Goal: Information Seeking & Learning: Learn about a topic

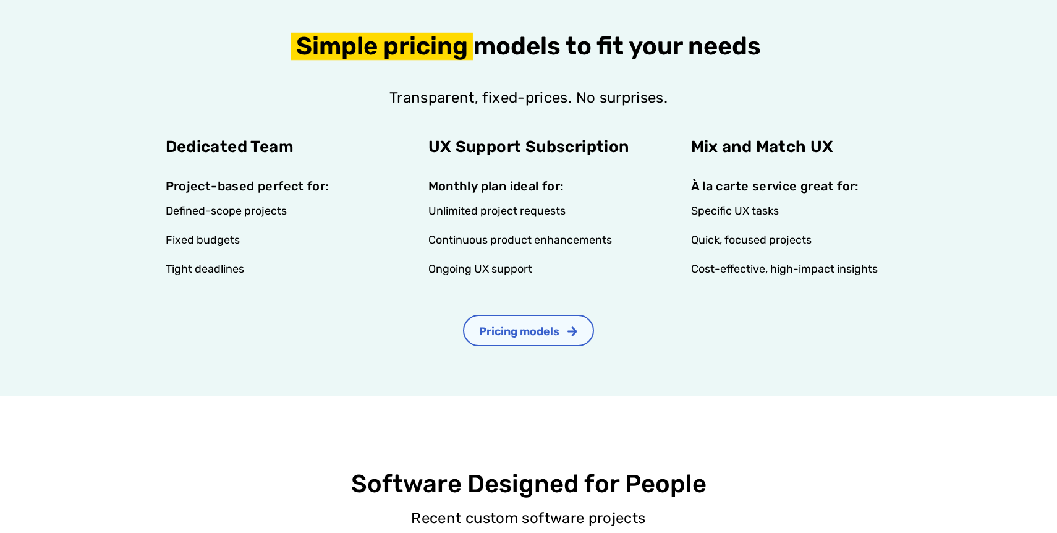
scroll to position [2431, 0]
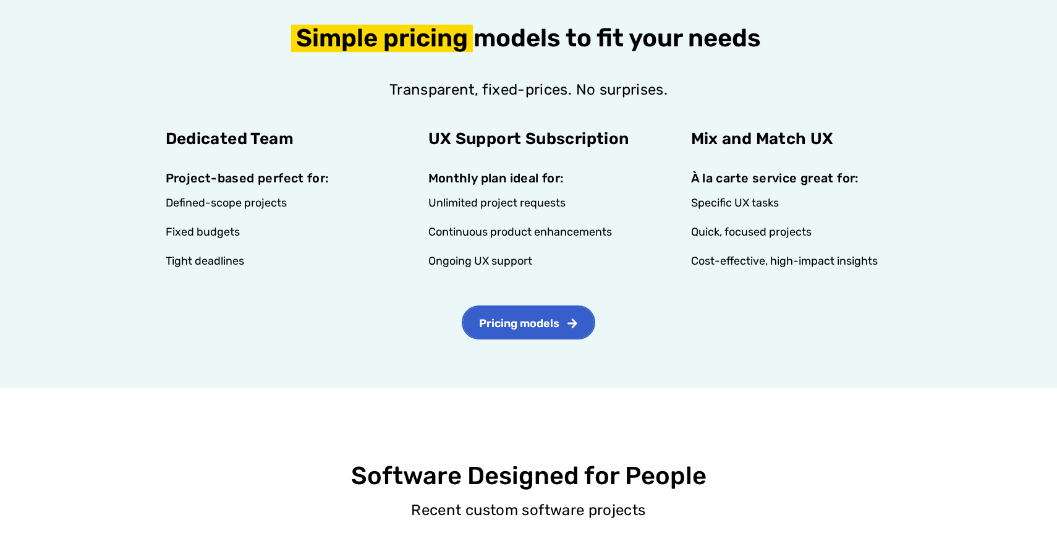
click at [567, 307] on link "Pricing models" at bounding box center [528, 323] width 131 height 32
click at [534, 318] on span "Pricing models" at bounding box center [519, 323] width 80 height 11
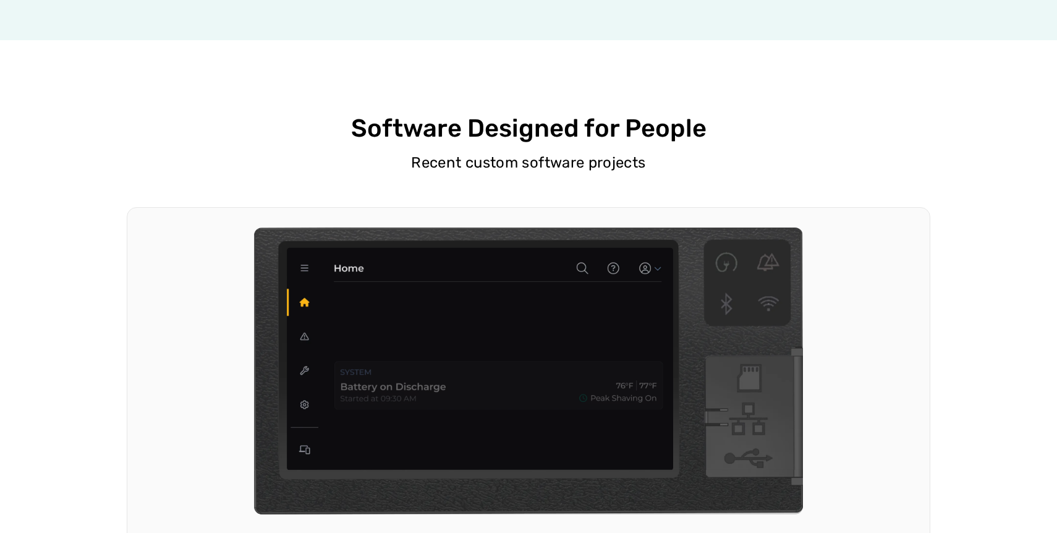
scroll to position [2841, 0]
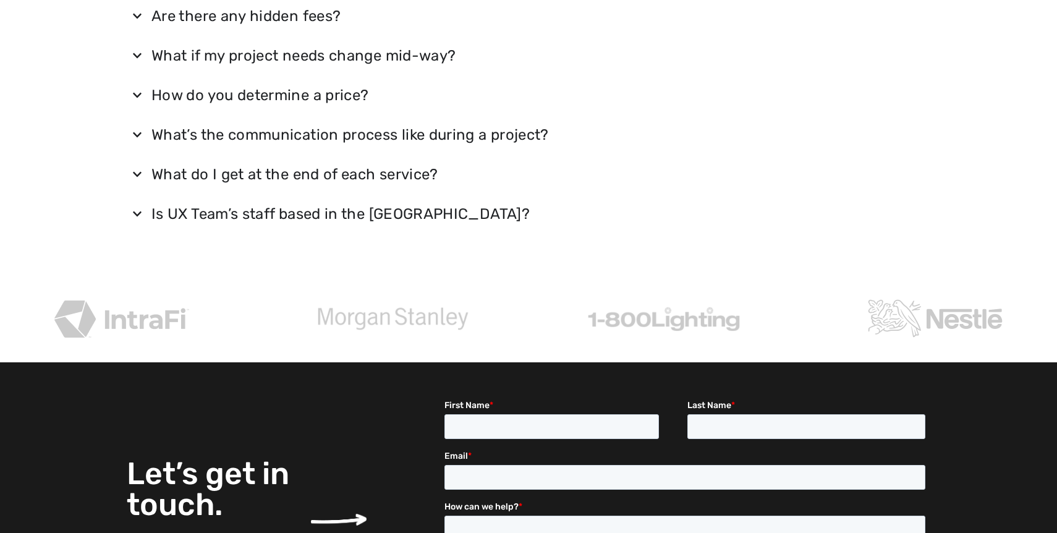
scroll to position [2052, 0]
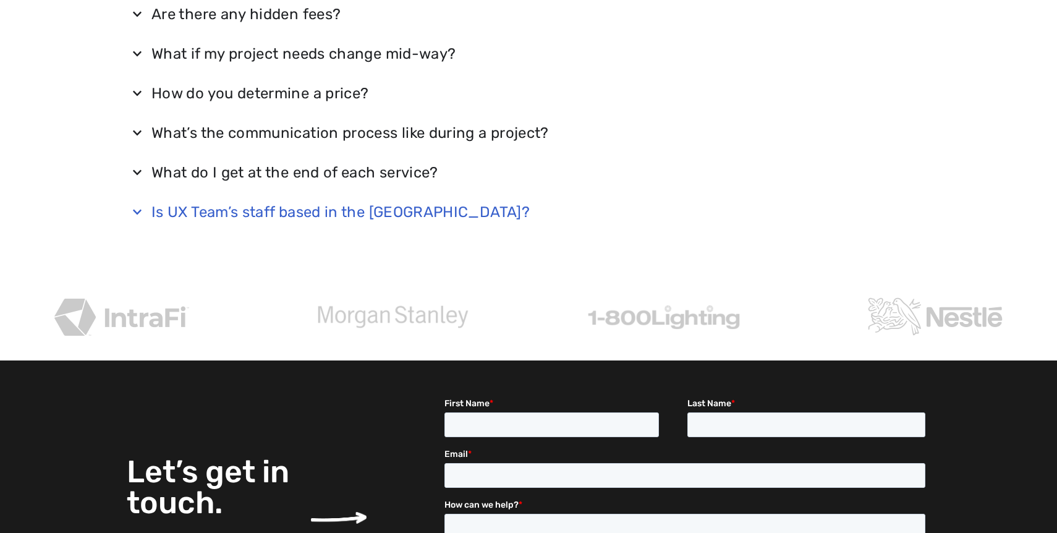
click at [136, 206] on summary "Is UX Team’s staff based in the USA?" at bounding box center [529, 212] width 804 height 32
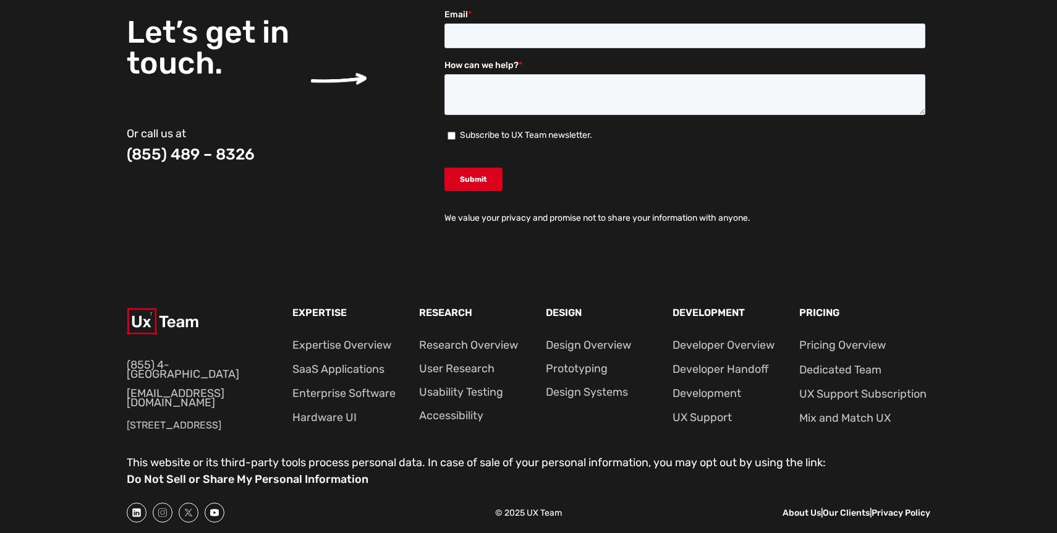
scroll to position [2524, 0]
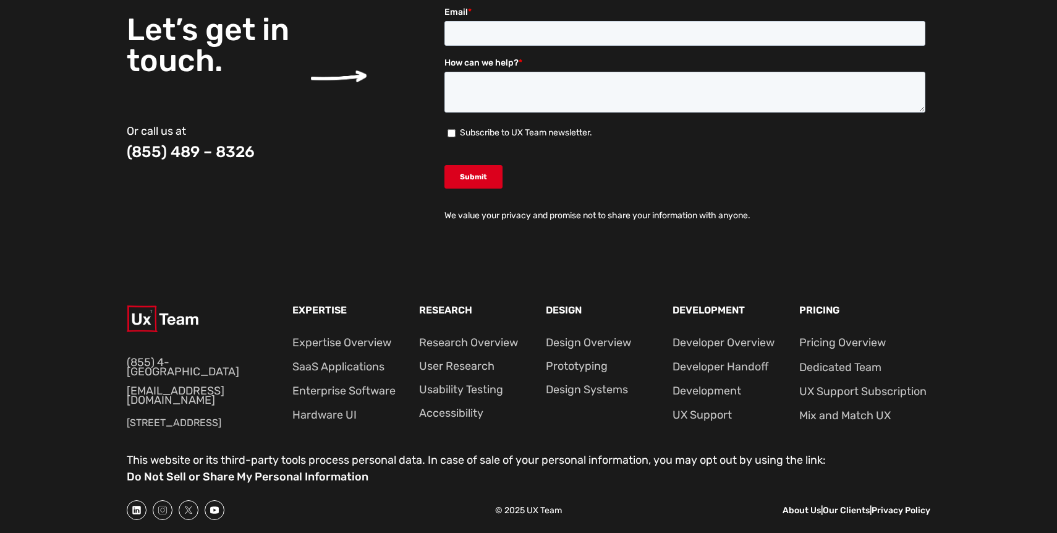
click at [462, 372] on div "Research Research Overview User Research Usability Testing Accessibility" at bounding box center [475, 372] width 112 height 134
click at [467, 362] on link "User Research" at bounding box center [456, 366] width 75 height 14
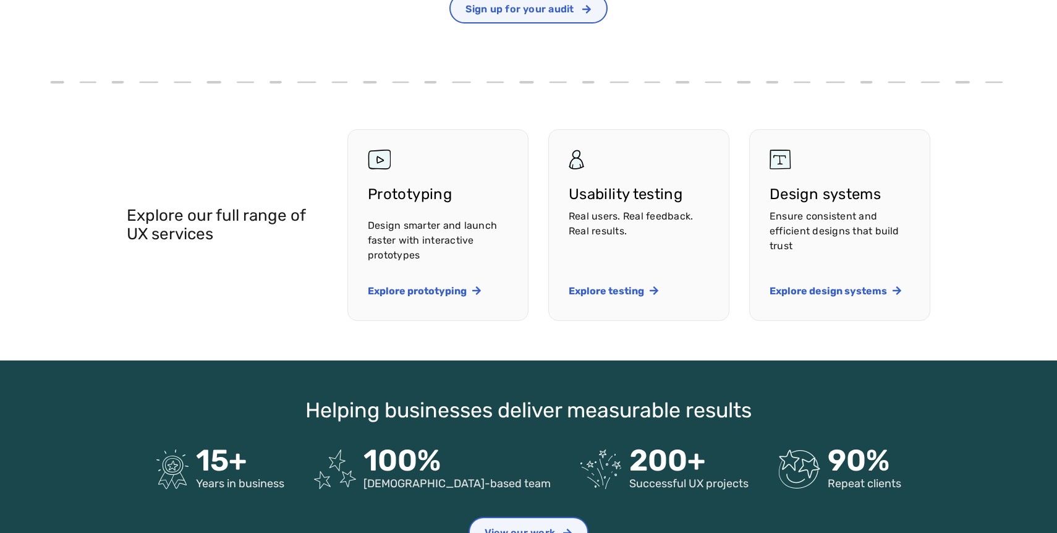
scroll to position [1813, 0]
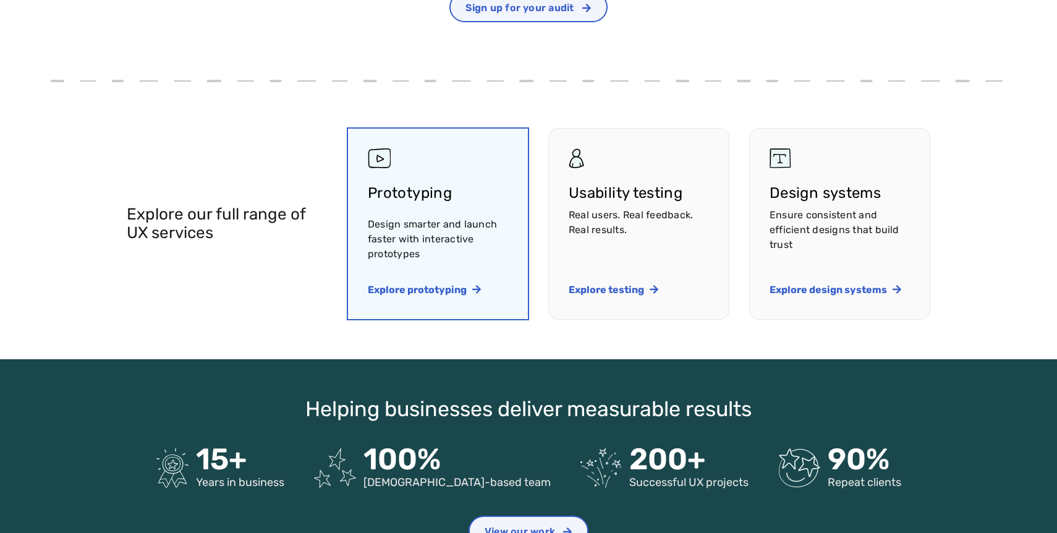
click at [387, 286] on link "Explore prototyping services" at bounding box center [438, 224] width 180 height 190
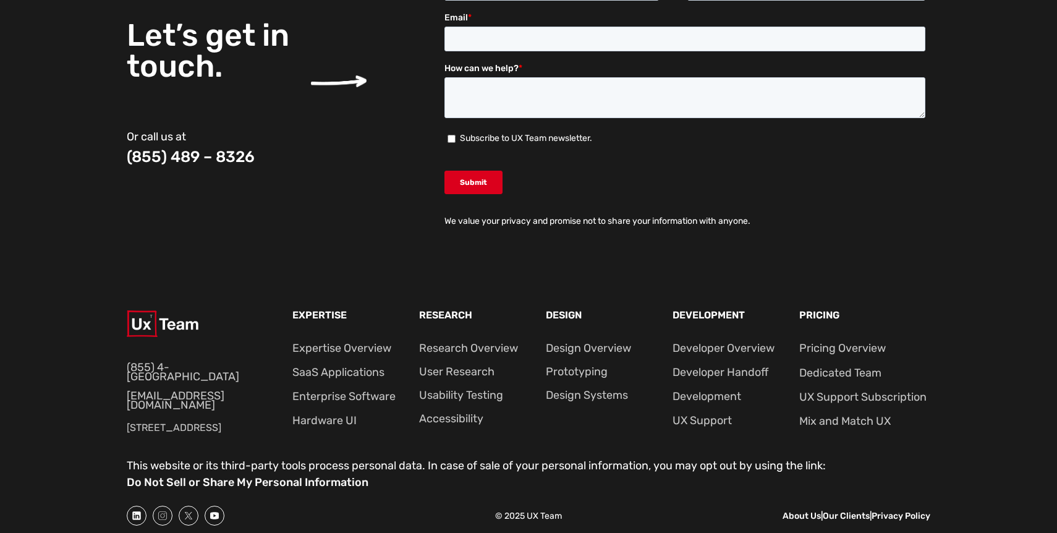
scroll to position [2590, 0]
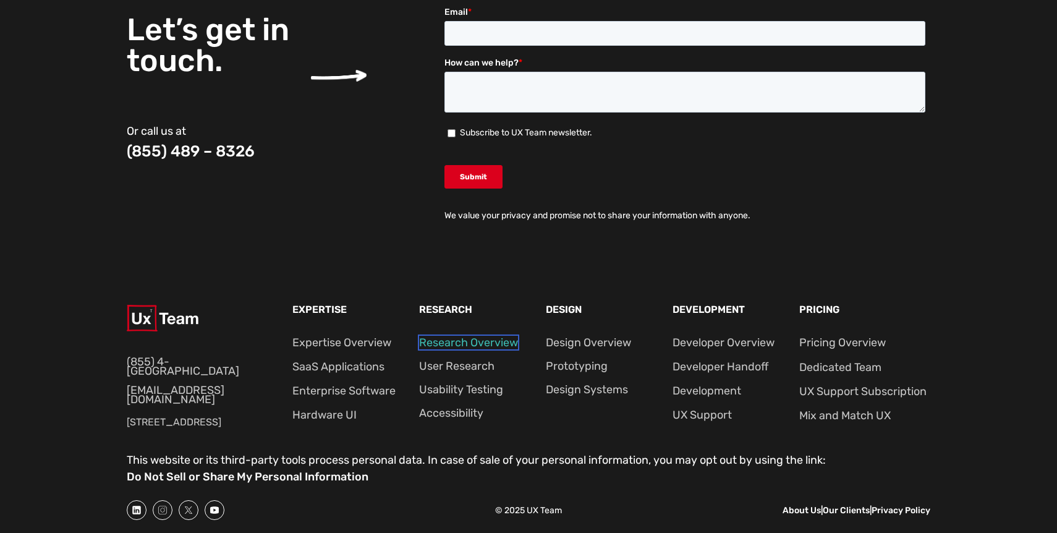
click at [473, 342] on link "Research Overview" at bounding box center [468, 343] width 99 height 14
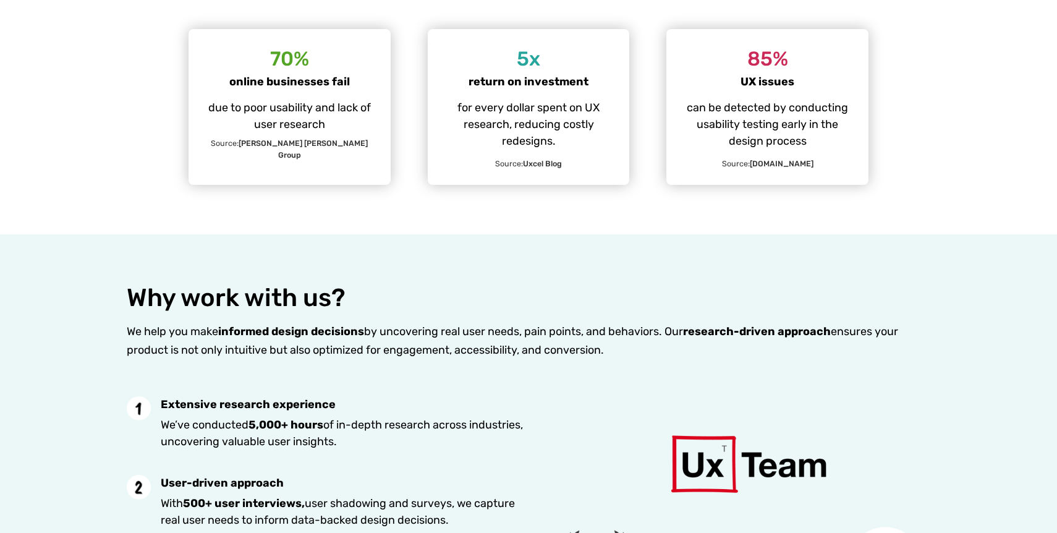
scroll to position [1968, 0]
